Goal: Check status: Check status

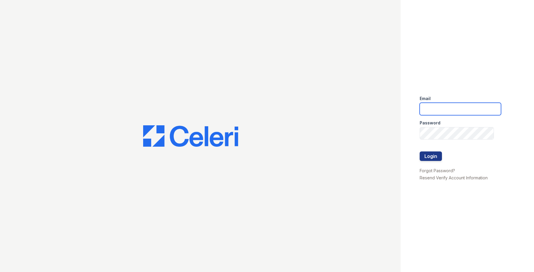
click at [440, 110] on input "email" at bounding box center [460, 109] width 81 height 12
type input "[EMAIL_ADDRESS][DOMAIN_NAME]"
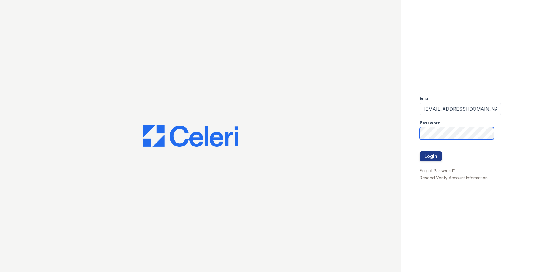
click at [420, 151] on button "Login" at bounding box center [431, 156] width 22 height 10
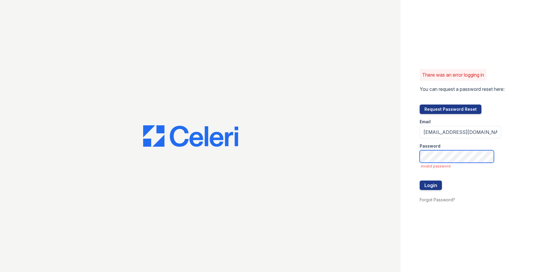
click at [420, 181] on button "Login" at bounding box center [431, 186] width 22 height 10
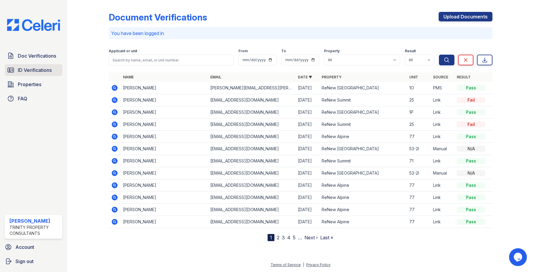
click at [47, 71] on span "ID Verifications" at bounding box center [35, 70] width 34 height 7
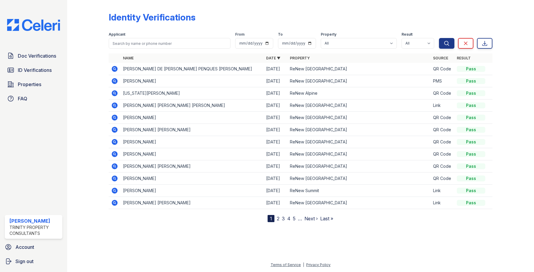
click at [116, 68] on icon at bounding box center [115, 69] width 6 height 6
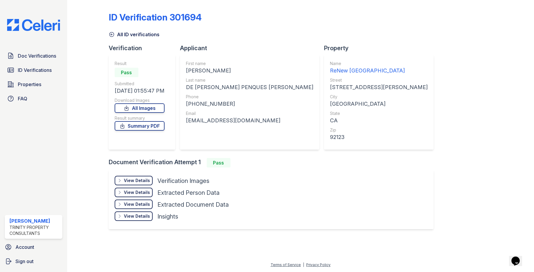
click at [137, 181] on div "View Details" at bounding box center [137, 181] width 26 height 6
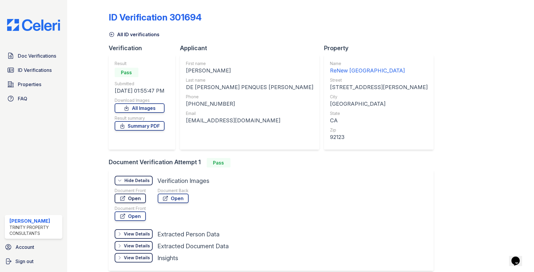
click at [130, 196] on link "Open" at bounding box center [130, 199] width 31 height 10
